Goal: Task Accomplishment & Management: Complete application form

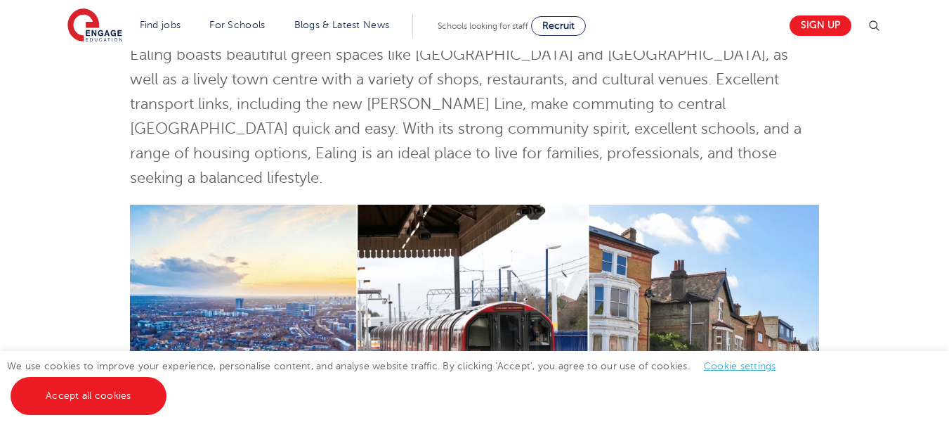
scroll to position [281, 0]
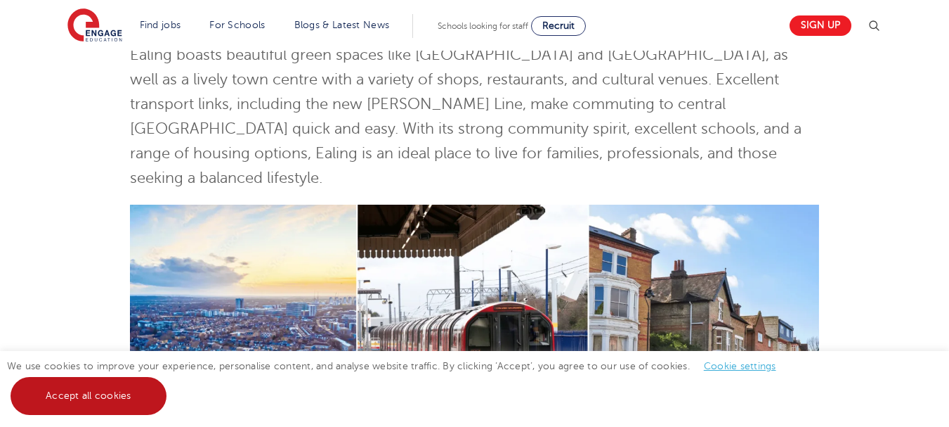
click at [65, 389] on link "Accept all cookies" at bounding box center [89, 396] width 156 height 38
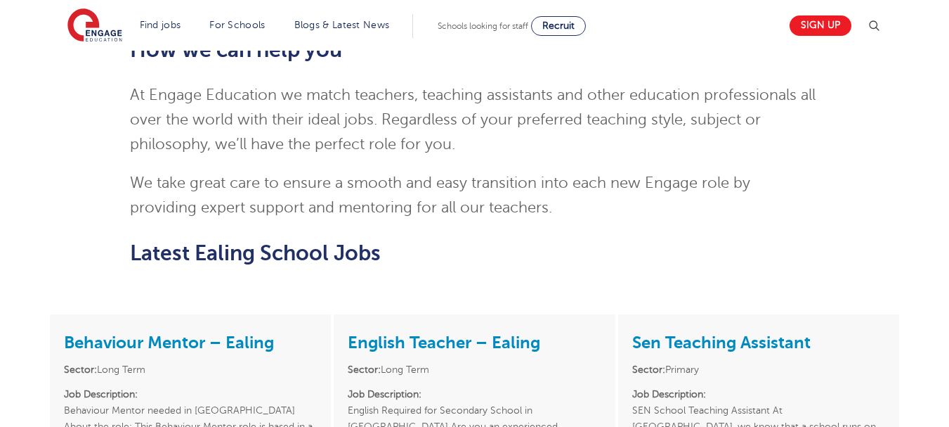
scroll to position [1335, 0]
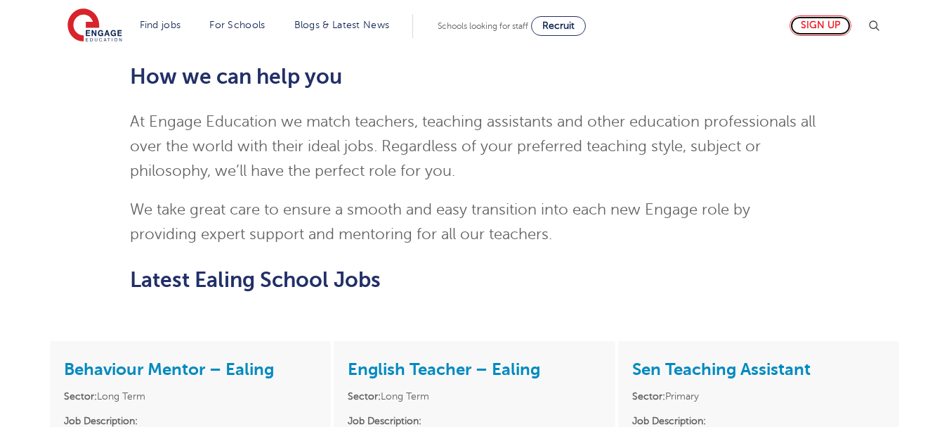
click at [799, 22] on link "Sign up" at bounding box center [821, 25] width 62 height 20
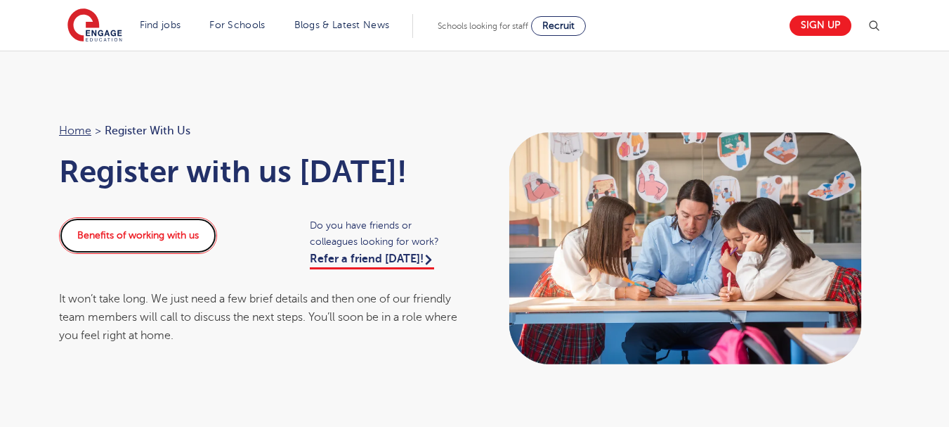
click at [162, 226] on link "Benefits of working with us" at bounding box center [138, 235] width 158 height 37
click at [184, 238] on link "Benefits of working with us" at bounding box center [138, 235] width 158 height 37
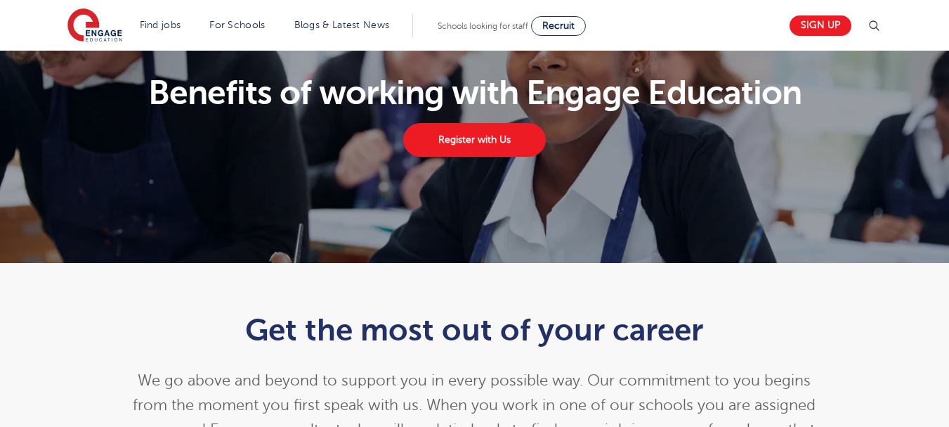
scroll to position [70, 0]
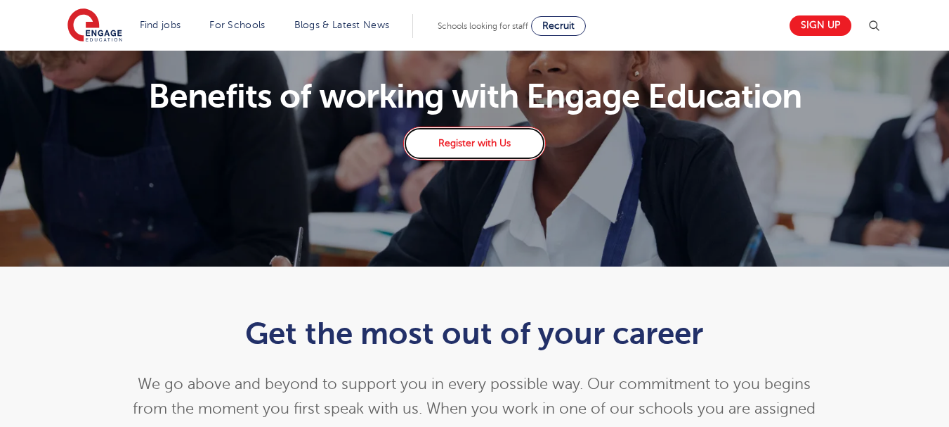
click at [477, 150] on link "Register with Us" at bounding box center [474, 144] width 142 height 34
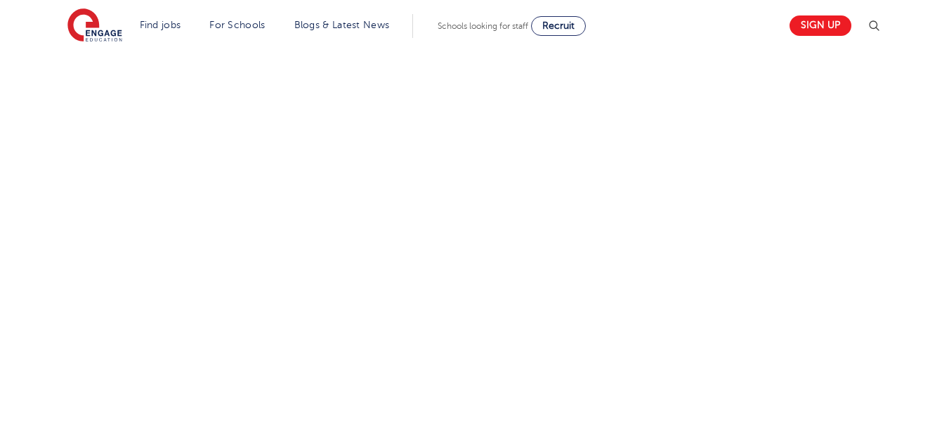
scroll to position [589, 0]
click at [614, 188] on div "Let us know more about you!" at bounding box center [332, 204] width 569 height 624
